Goal: Information Seeking & Learning: Find specific fact

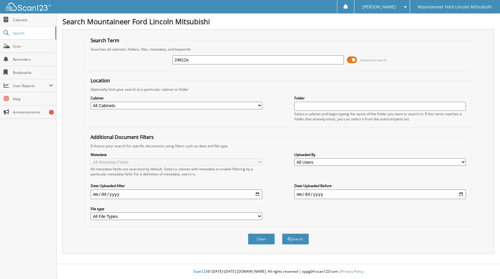
type input "24612a"
click at [282, 233] on button "Search" at bounding box center [295, 238] width 27 height 11
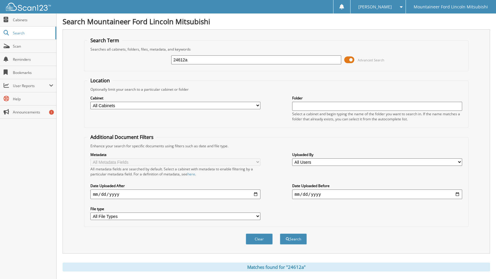
click at [351, 59] on span at bounding box center [349, 59] width 10 height 9
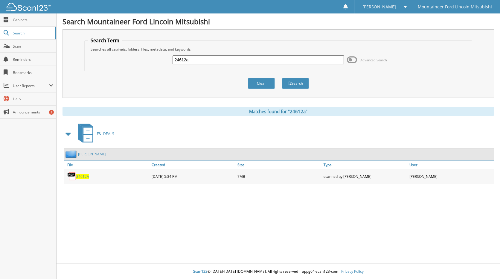
click at [84, 176] on span "24612A" at bounding box center [82, 176] width 13 height 5
